Goal: Task Accomplishment & Management: Manage account settings

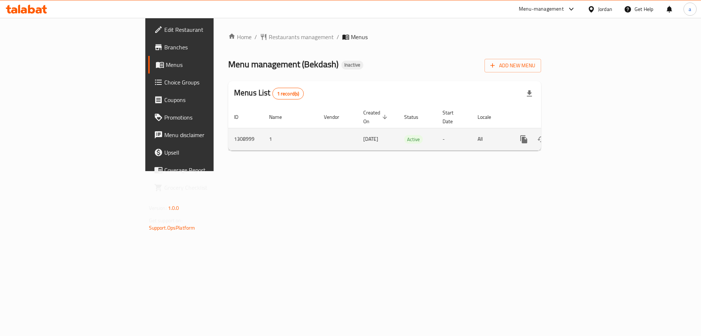
click at [580, 136] on icon "enhanced table" at bounding box center [577, 139] width 7 height 7
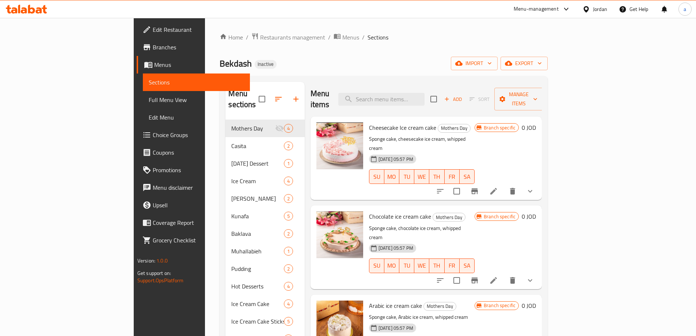
click at [153, 45] on span "Branches" at bounding box center [198, 47] width 91 height 9
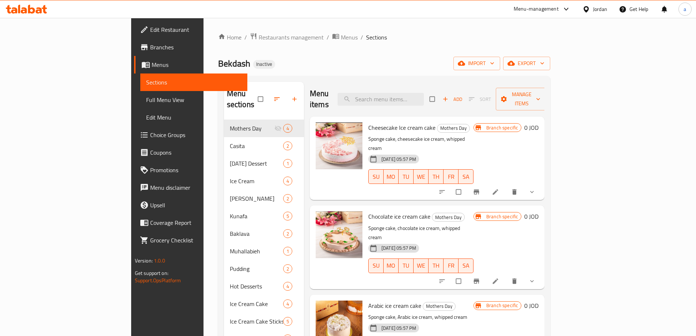
click at [38, 11] on icon at bounding box center [39, 10] width 6 height 6
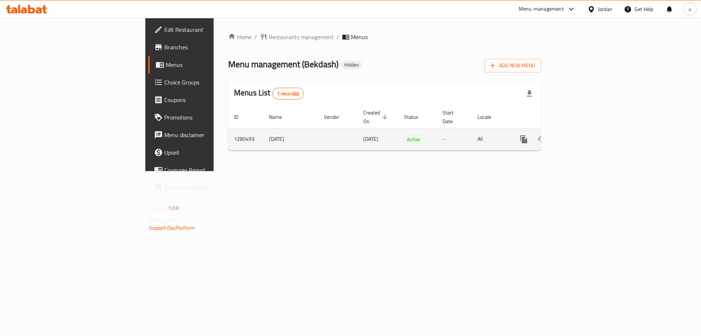
click at [581, 135] on icon "enhanced table" at bounding box center [576, 139] width 9 height 9
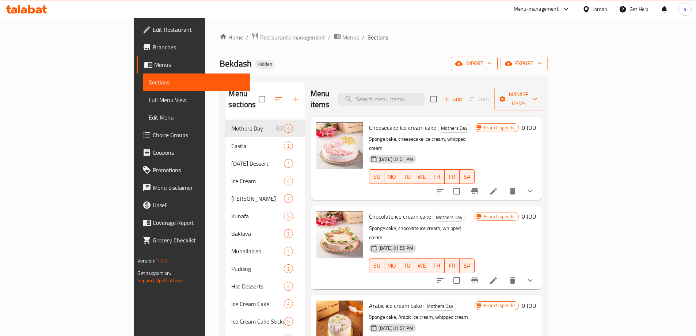
click at [492, 61] on span "import" at bounding box center [474, 63] width 35 height 9
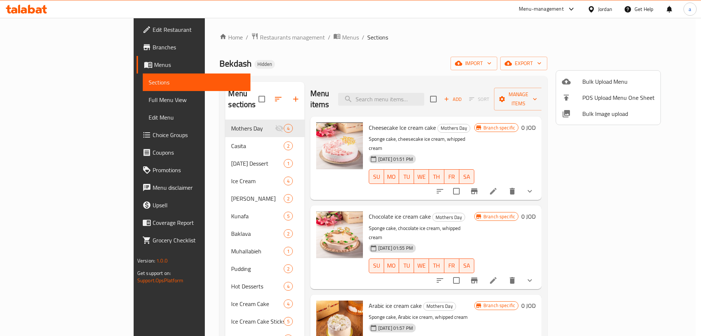
click at [649, 47] on div at bounding box center [350, 168] width 701 height 336
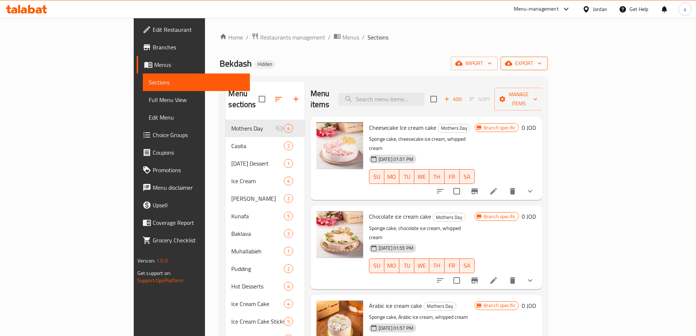
click at [542, 62] on span "export" at bounding box center [523, 63] width 35 height 9
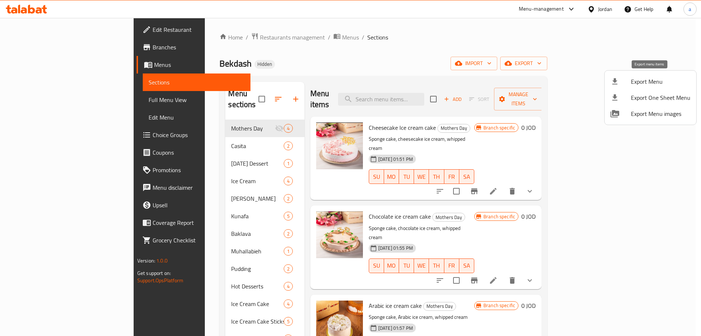
click at [624, 82] on div at bounding box center [621, 81] width 20 height 9
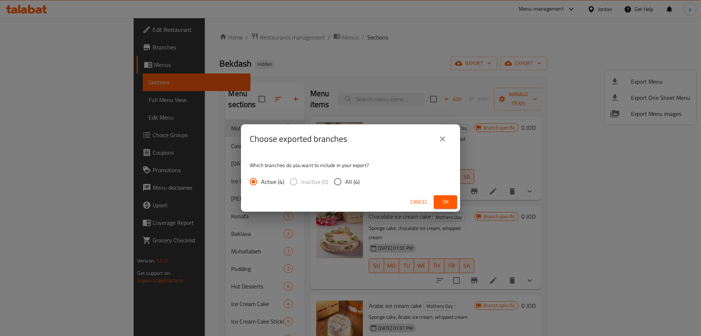
click at [343, 182] on input "All (4)" at bounding box center [337, 181] width 15 height 15
radio input "true"
drag, startPoint x: 448, startPoint y: 202, endPoint x: 442, endPoint y: 205, distance: 6.6
click at [448, 202] on span "Ok" at bounding box center [446, 201] width 12 height 9
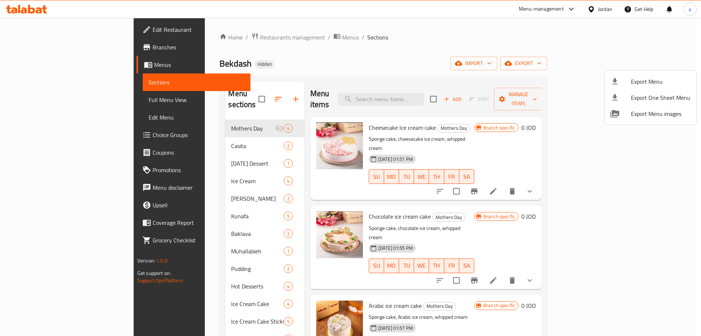
click at [37, 48] on div at bounding box center [350, 168] width 701 height 336
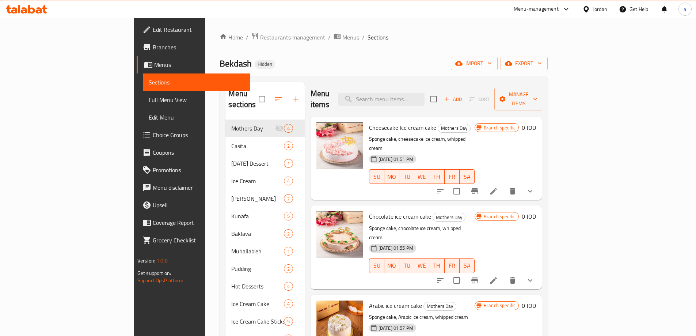
click at [153, 48] on span "Branches" at bounding box center [198, 47] width 91 height 9
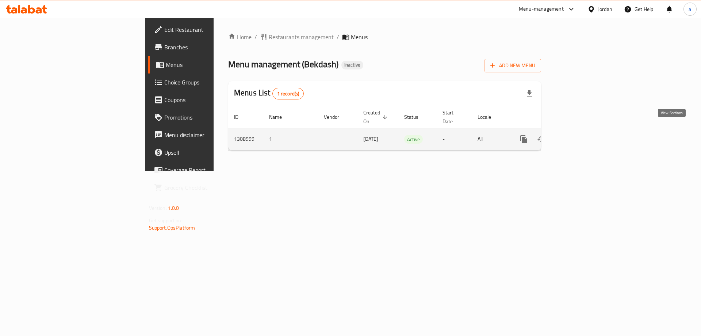
click at [580, 136] on icon "enhanced table" at bounding box center [577, 139] width 7 height 7
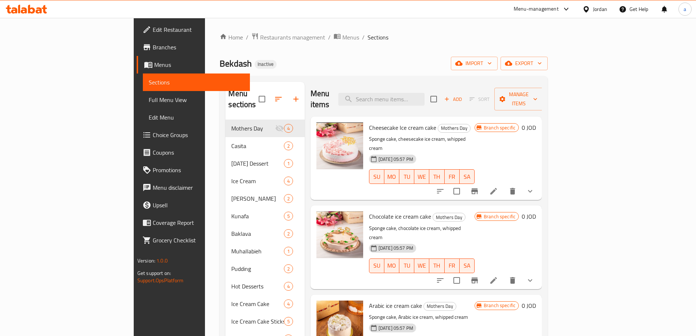
click at [153, 30] on span "Edit Restaurant" at bounding box center [198, 29] width 91 height 9
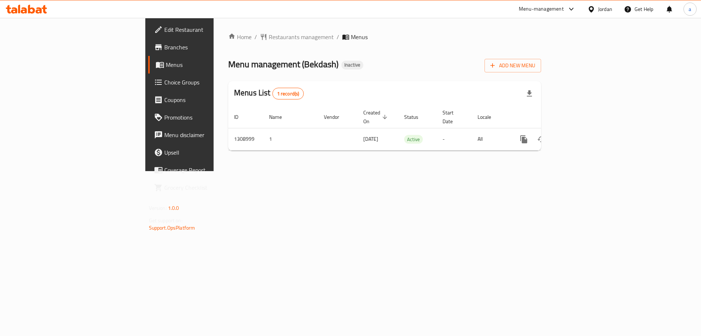
click at [164, 27] on span "Edit Restaurant" at bounding box center [210, 29] width 92 height 9
click at [536, 68] on span "Add New Menu" at bounding box center [513, 65] width 45 height 9
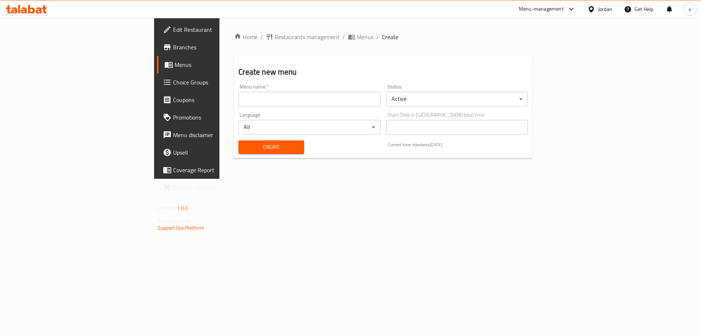
click at [279, 93] on input "text" at bounding box center [310, 99] width 142 height 15
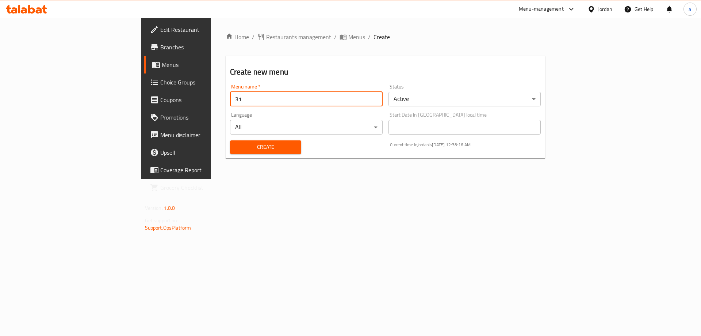
type input "3"
type input "[DATE]"
click at [230, 140] on button "Create" at bounding box center [265, 147] width 71 height 14
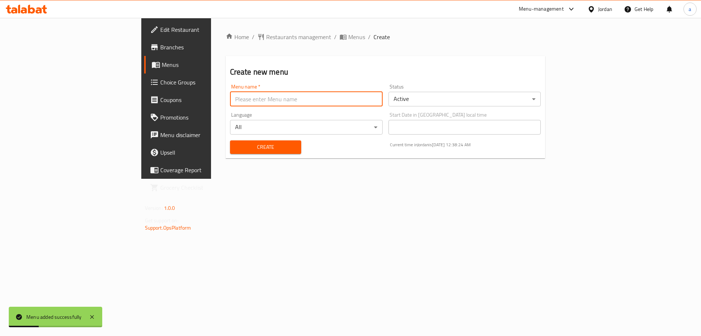
click at [162, 62] on span "Menus" at bounding box center [207, 64] width 91 height 9
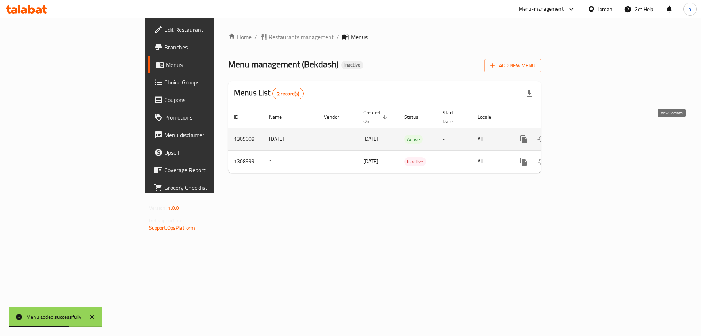
click at [581, 135] on icon "enhanced table" at bounding box center [576, 139] width 9 height 9
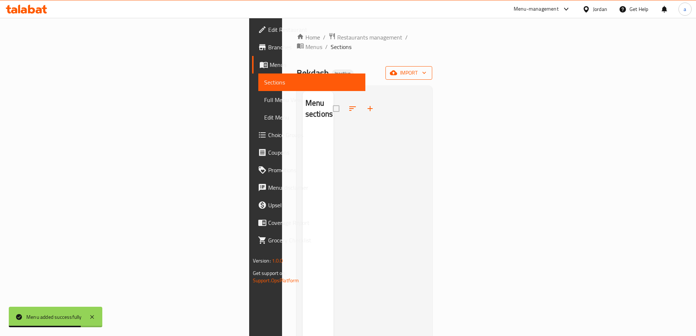
click at [432, 69] on button "import" at bounding box center [408, 73] width 47 height 14
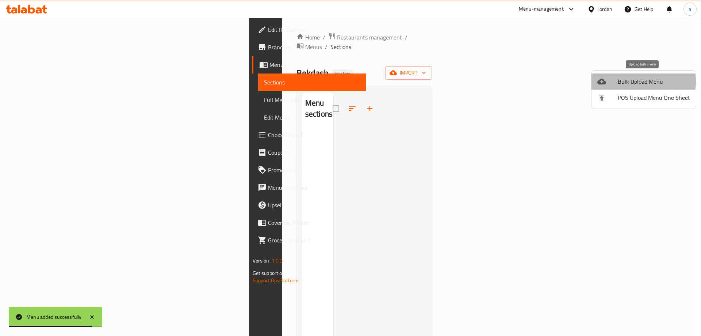
click at [629, 81] on span "Bulk Upload Menu" at bounding box center [654, 81] width 72 height 9
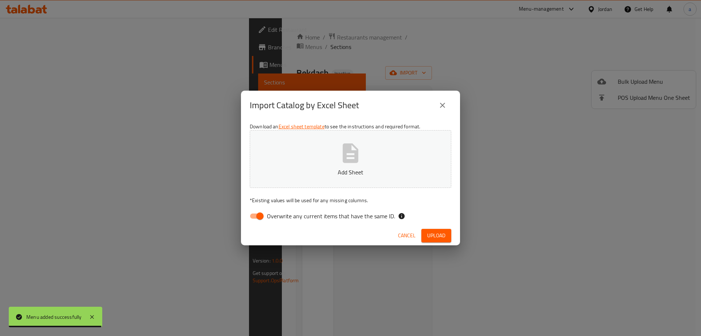
click at [262, 216] on input "Overwrite any current items that have the same ID." at bounding box center [260, 216] width 42 height 14
checkbox input "false"
click at [292, 173] on p "Add Sheet" at bounding box center [350, 172] width 179 height 9
click at [443, 230] on button "Upload" at bounding box center [437, 236] width 30 height 14
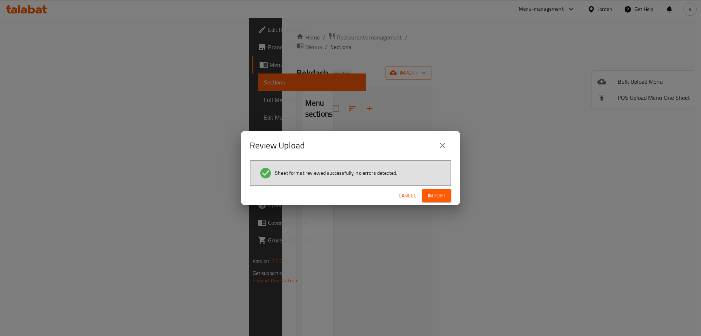
click at [438, 201] on button "Import" at bounding box center [436, 196] width 29 height 14
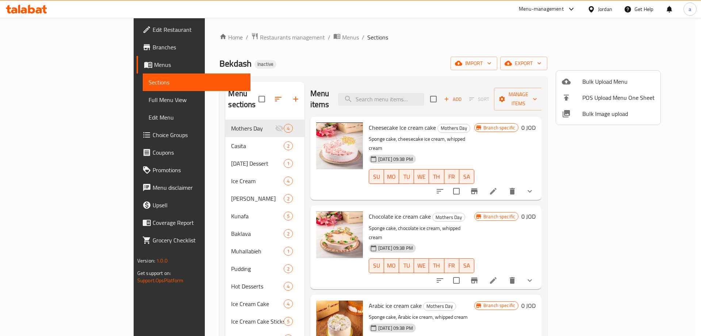
click at [446, 52] on div at bounding box center [350, 168] width 701 height 336
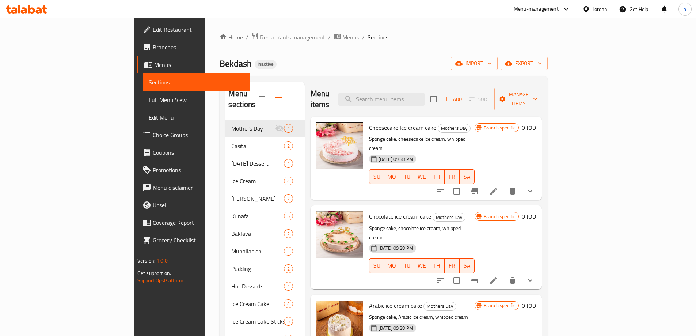
click at [137, 52] on link "Branches" at bounding box center [193, 47] width 113 height 18
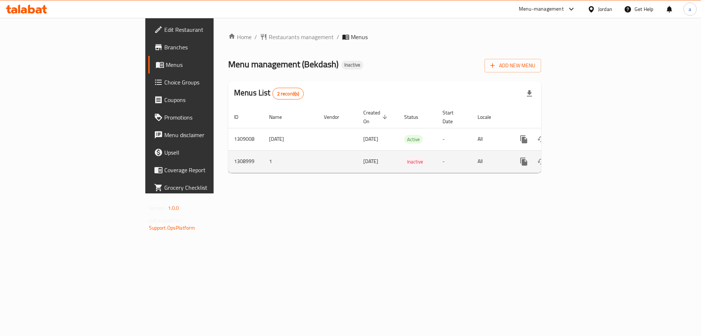
click at [228, 152] on td "1308999" at bounding box center [245, 161] width 35 height 22
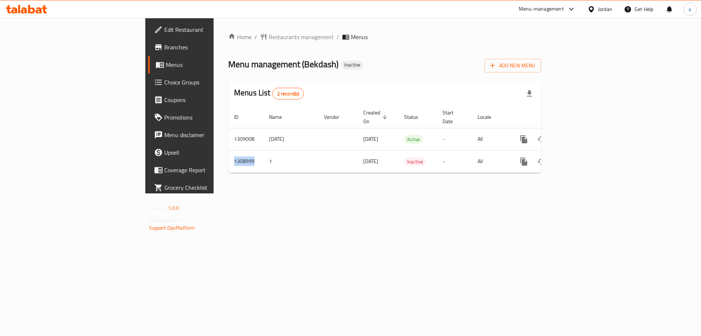
copy td "1308999"
click at [356, 193] on div "Home / Restaurants management / Menus Menu management ( Bekdash ) Inactive Add …" at bounding box center [385, 105] width 342 height 175
click at [20, 11] on icon at bounding box center [19, 9] width 2 height 8
